Goal: Task Accomplishment & Management: Manage account settings

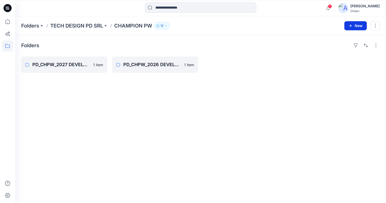
click at [357, 25] on button "New" at bounding box center [356, 25] width 22 height 9
click at [337, 46] on p "New Folder" at bounding box center [341, 47] width 19 height 5
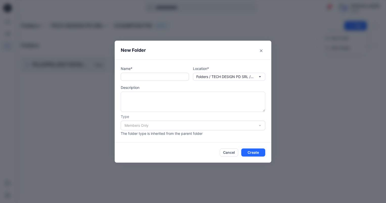
click at [150, 77] on input "text" at bounding box center [155, 77] width 68 height 8
type input "*"
type input "******"
click at [253, 154] on button "Create" at bounding box center [253, 153] width 24 height 8
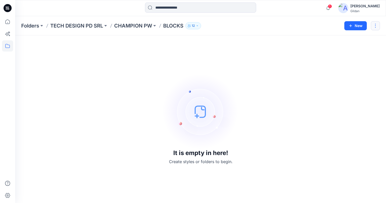
click at [378, 25] on button "button" at bounding box center [375, 25] width 9 height 9
click at [349, 37] on button "Edit" at bounding box center [352, 37] width 55 height 9
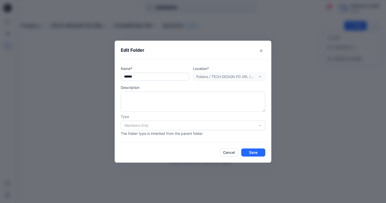
click at [124, 78] on input "******" at bounding box center [155, 77] width 68 height 8
type input "**********"
click at [258, 155] on button "Save" at bounding box center [253, 153] width 24 height 8
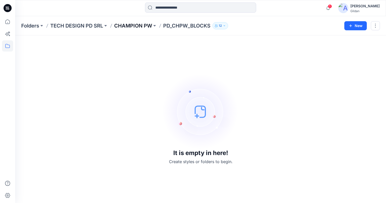
click at [126, 27] on p "CHAMPION PW" at bounding box center [133, 25] width 38 height 7
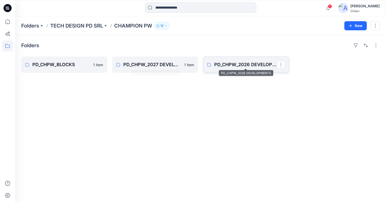
click at [246, 66] on p "PD_CHPW_2026 DEVELOPMENTS" at bounding box center [245, 64] width 63 height 7
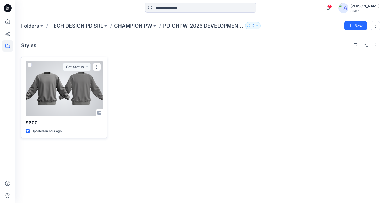
click at [87, 90] on div at bounding box center [64, 89] width 77 height 56
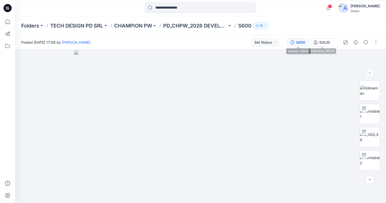
click at [299, 44] on div "S600" at bounding box center [300, 43] width 9 height 6
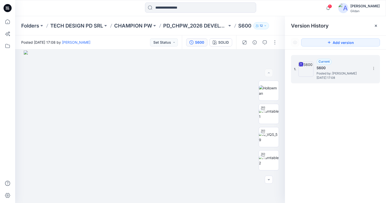
click at [325, 69] on h5 "S600" at bounding box center [342, 68] width 51 height 6
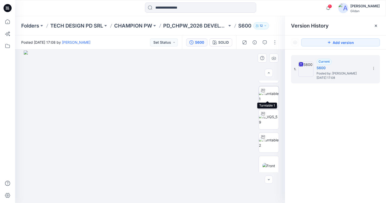
scroll to position [25, 0]
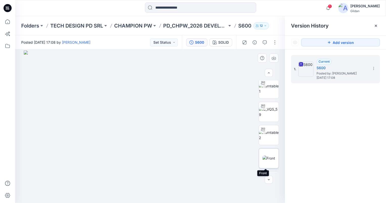
click at [270, 156] on img at bounding box center [269, 158] width 13 height 5
click at [141, 25] on p "CHAMPION PW" at bounding box center [133, 25] width 38 height 7
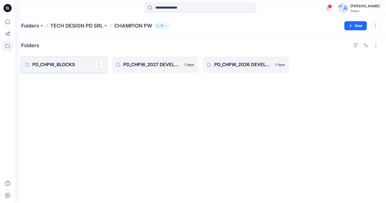
click at [59, 63] on p "PD_CHPW_BLOCKS" at bounding box center [63, 64] width 63 height 7
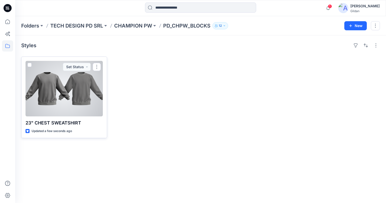
click at [64, 85] on div at bounding box center [64, 89] width 77 height 56
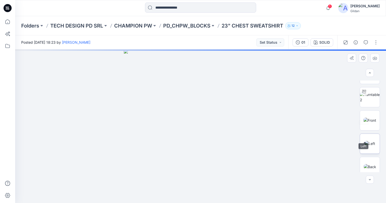
scroll to position [76, 0]
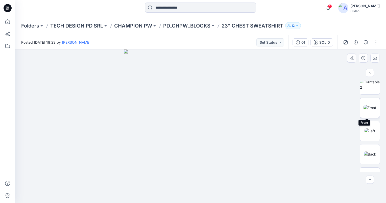
click at [370, 108] on img at bounding box center [370, 107] width 13 height 5
